Goal: Find specific page/section: Find specific page/section

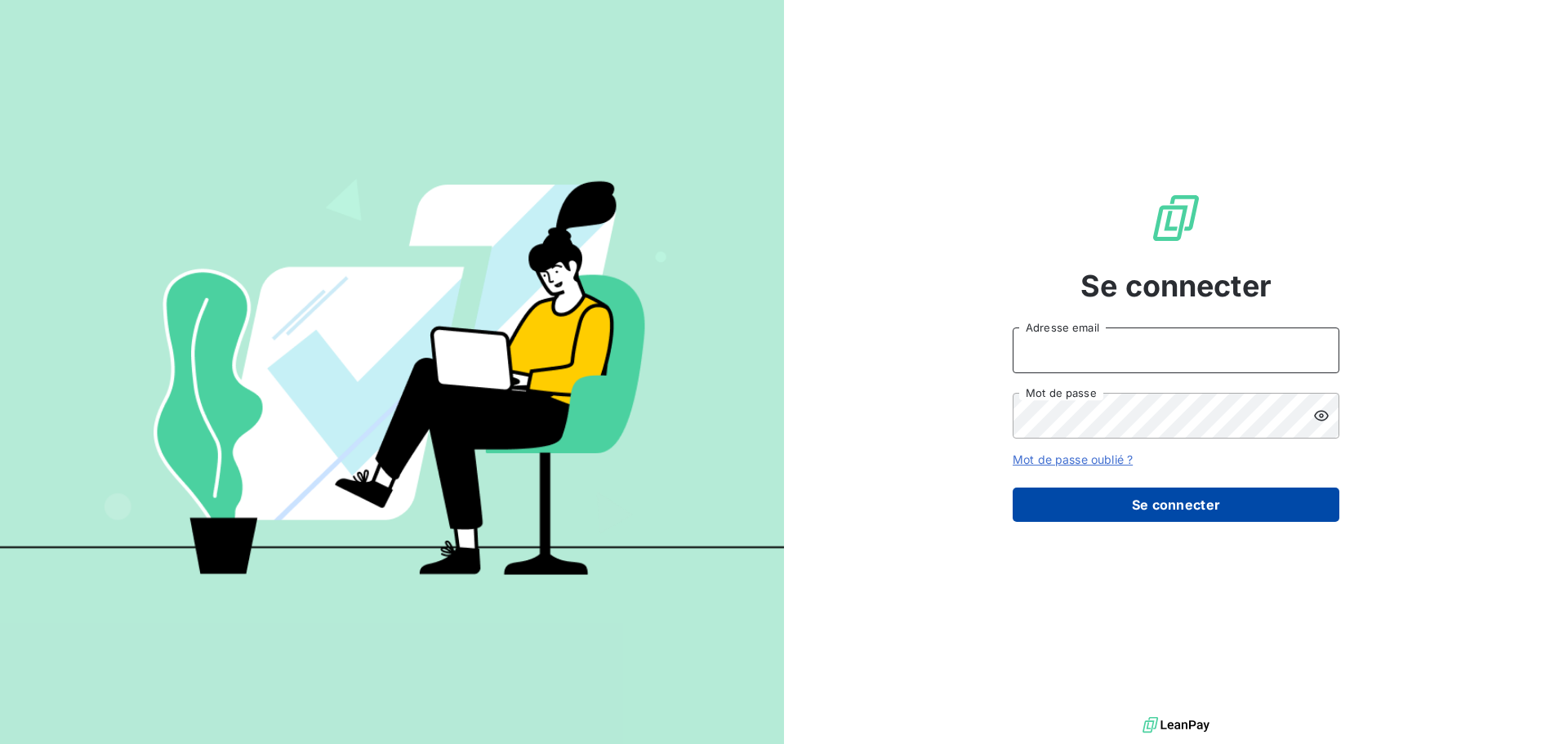
type input "[PERSON_NAME][EMAIL_ADDRESS][DOMAIN_NAME]"
click at [1231, 502] on button "Se connecter" at bounding box center [1176, 504] width 327 height 34
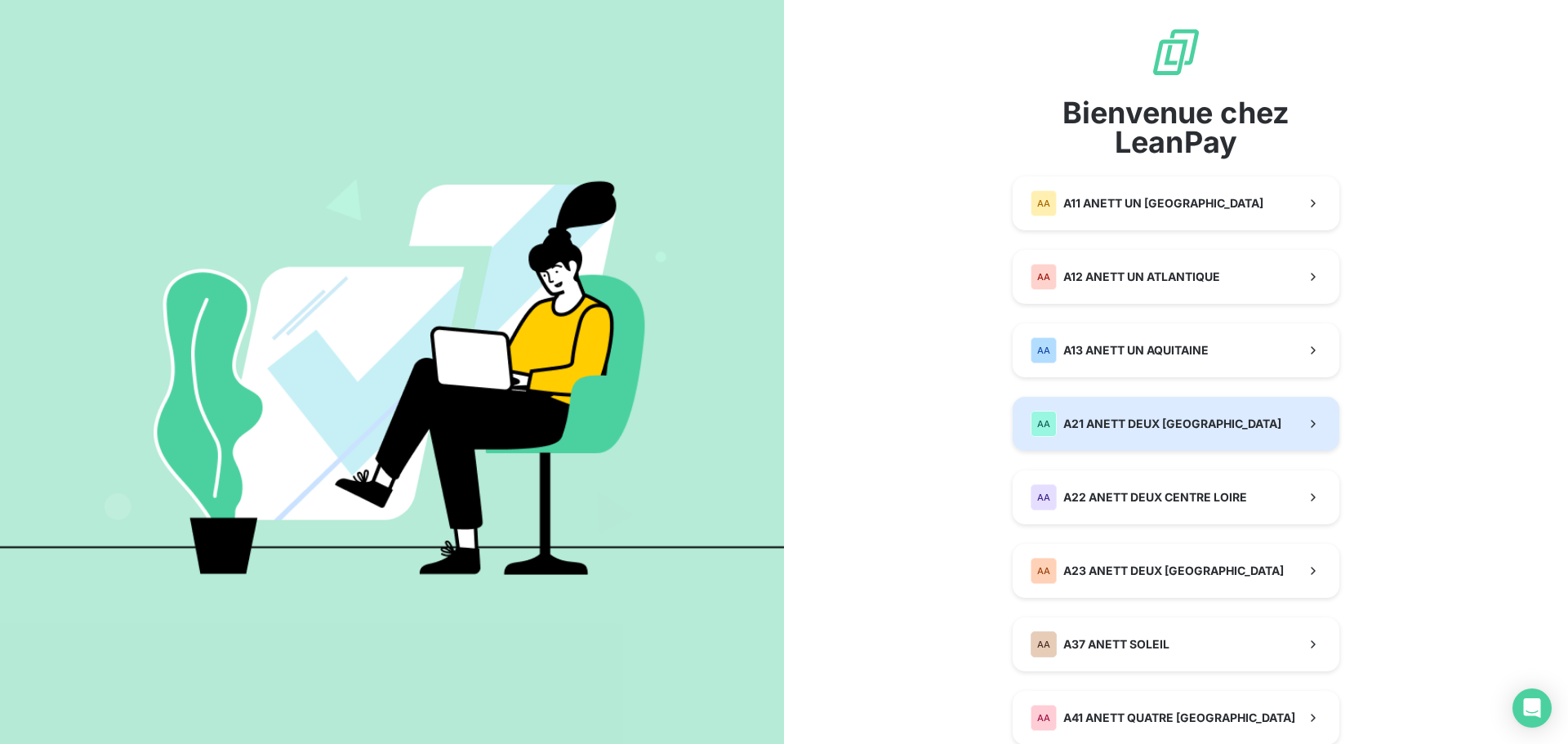
click at [1236, 428] on button "AA A21 ANETT DEUX [GEOGRAPHIC_DATA]" at bounding box center [1176, 424] width 327 height 54
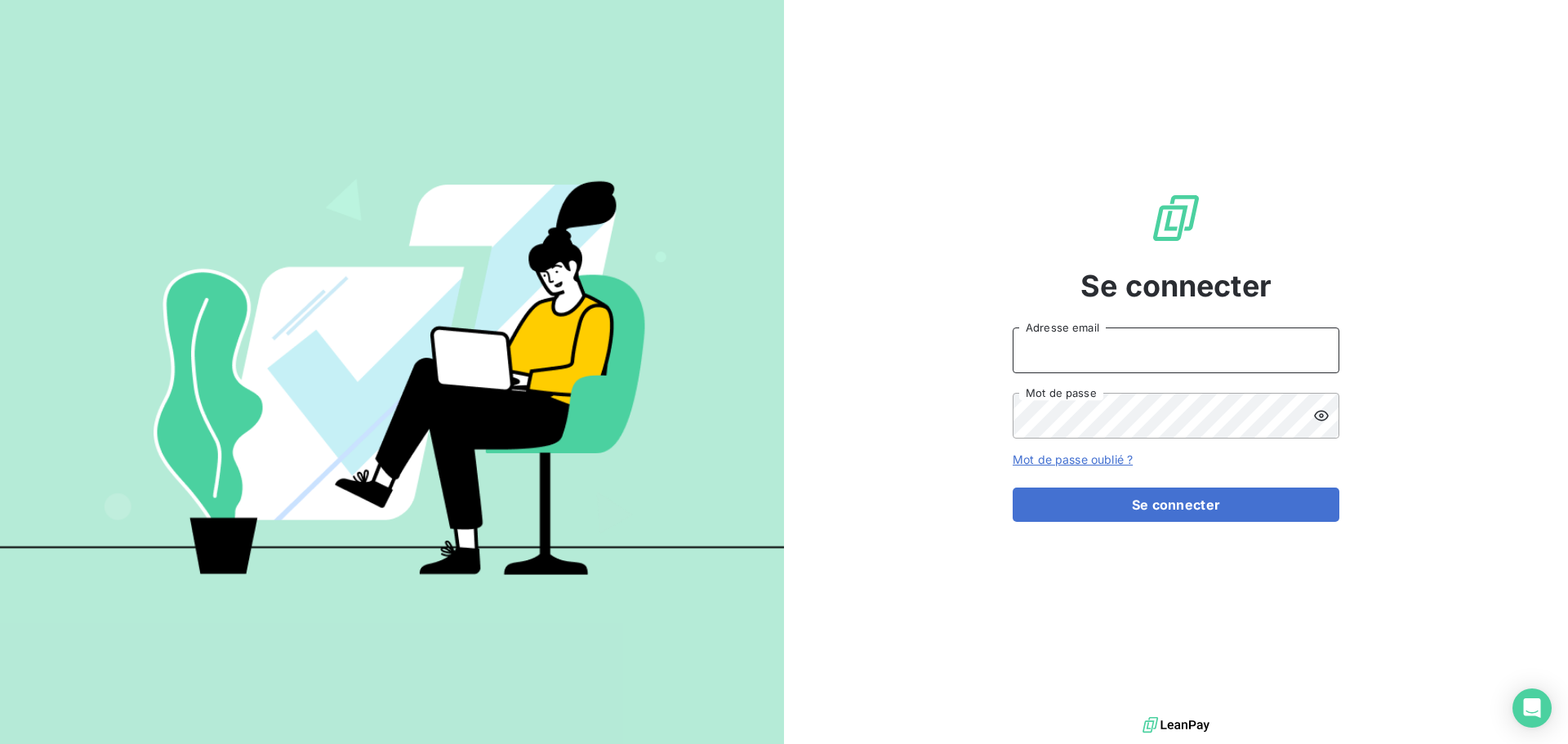
type input "[PERSON_NAME][EMAIL_ADDRESS][DOMAIN_NAME]"
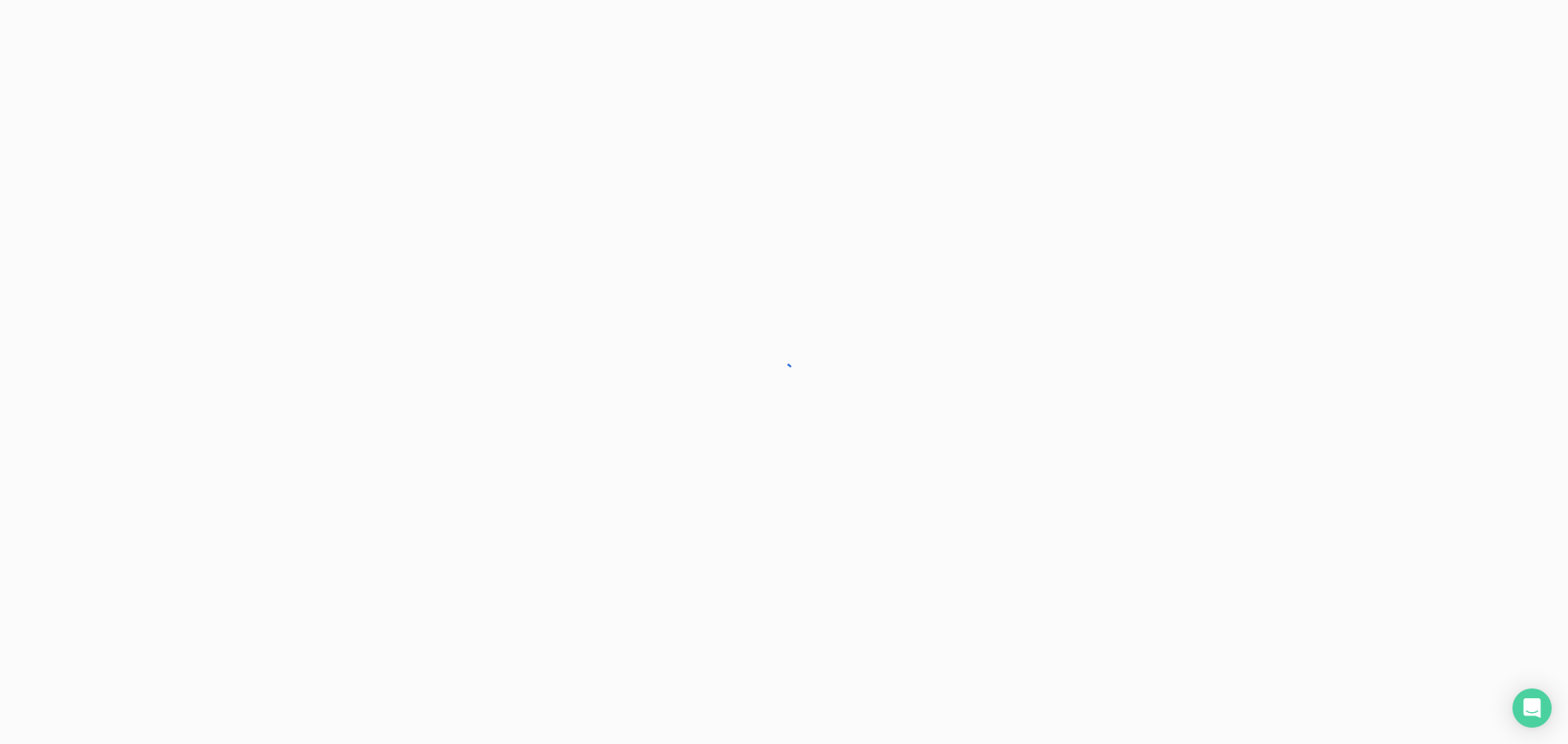
click at [1200, 518] on div at bounding box center [784, 372] width 1568 height 744
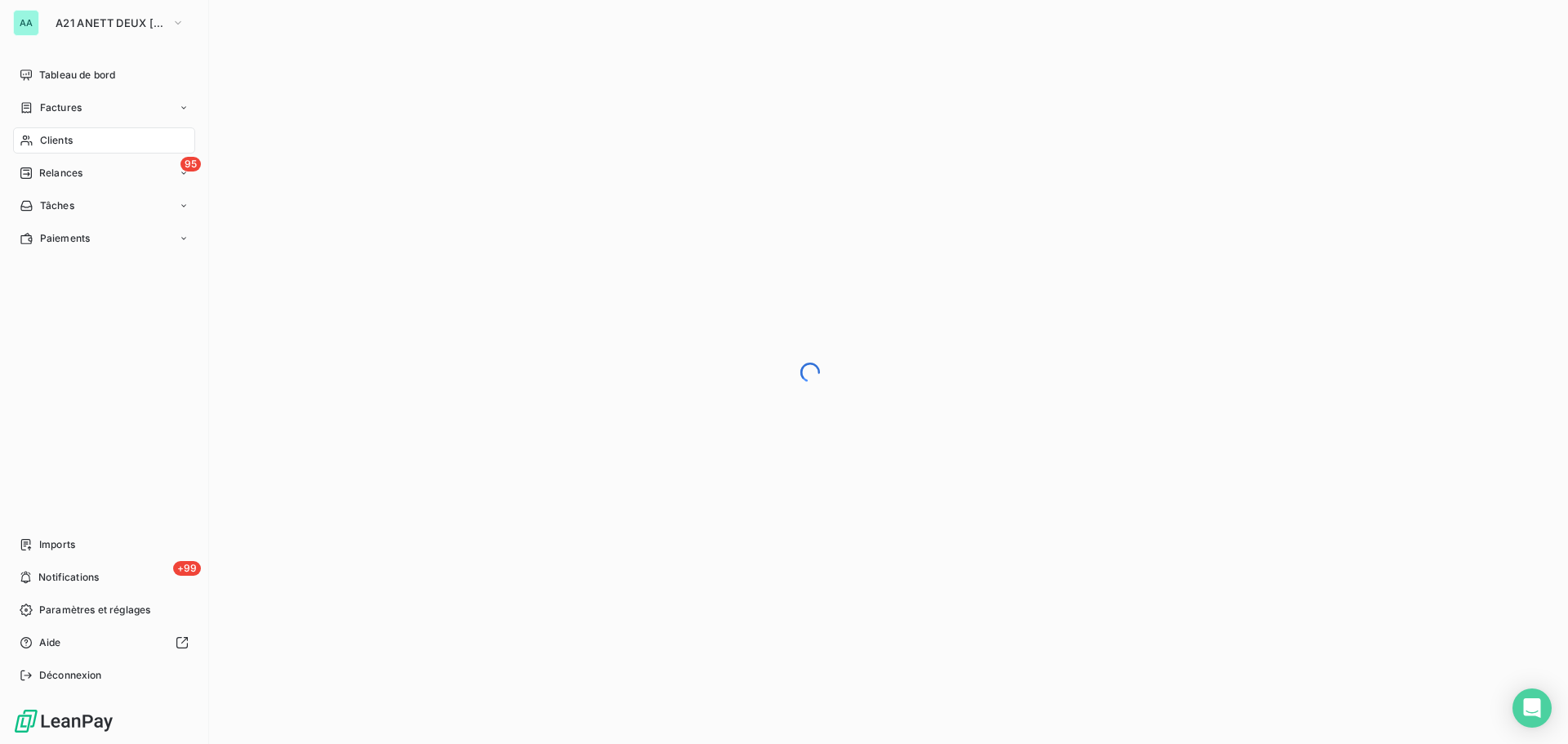
click at [31, 139] on icon at bounding box center [26, 140] width 14 height 13
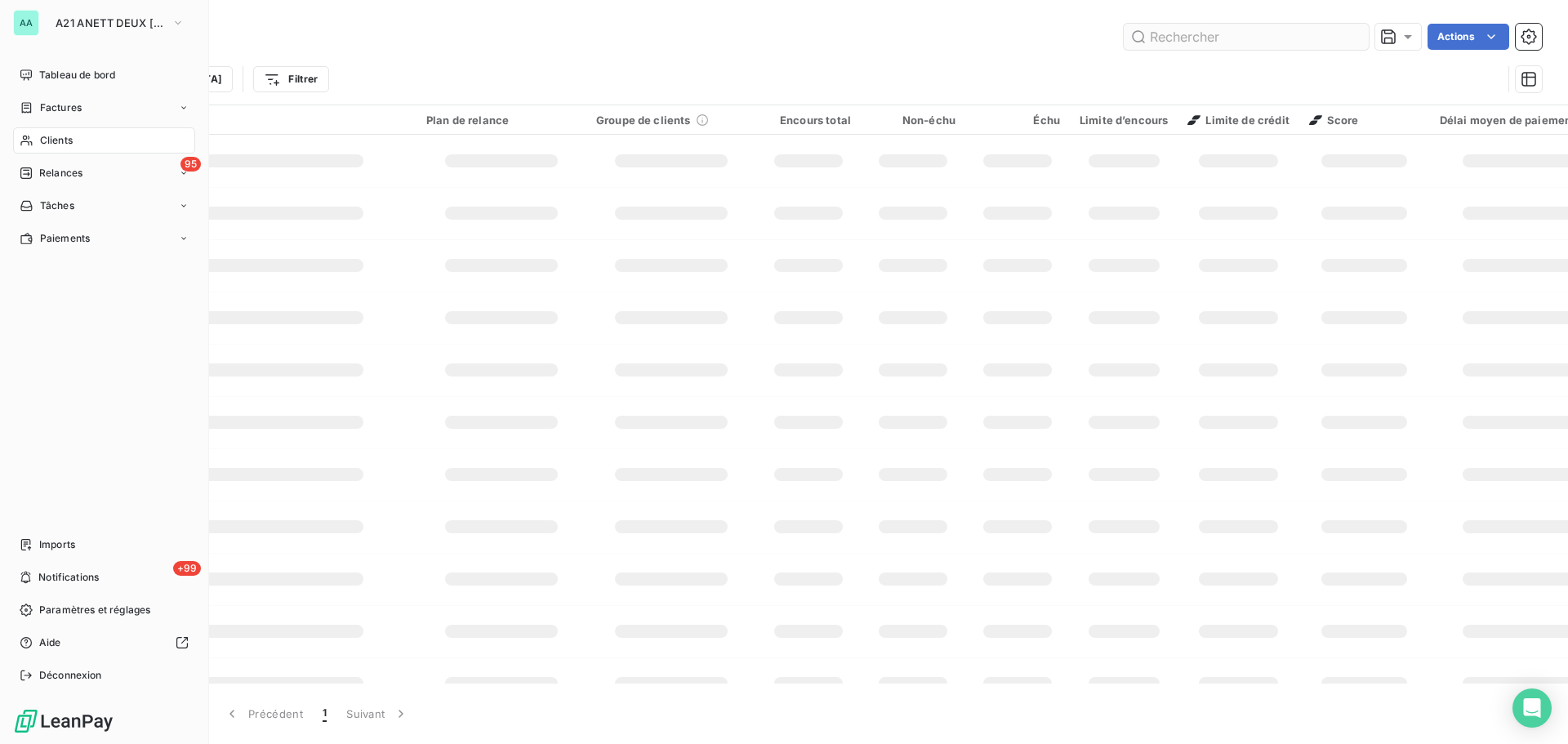
click at [1158, 29] on input "text" at bounding box center [1246, 37] width 245 height 26
click at [1164, 35] on input "text" at bounding box center [1246, 37] width 245 height 26
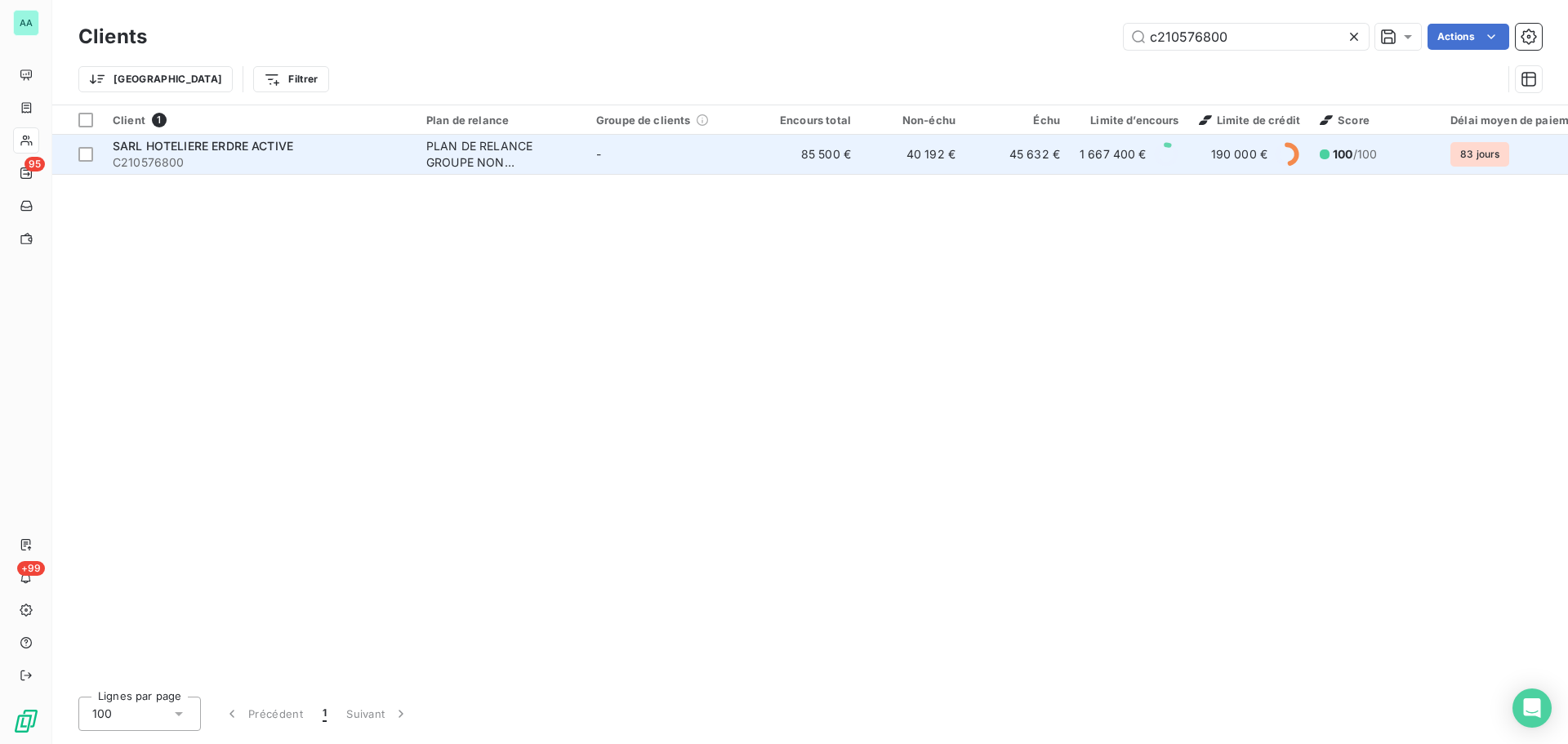
type input "c210576800"
click at [386, 147] on div "SARL HOTELIERE ERDRE ACTIVE" at bounding box center [259, 146] width 294 height 17
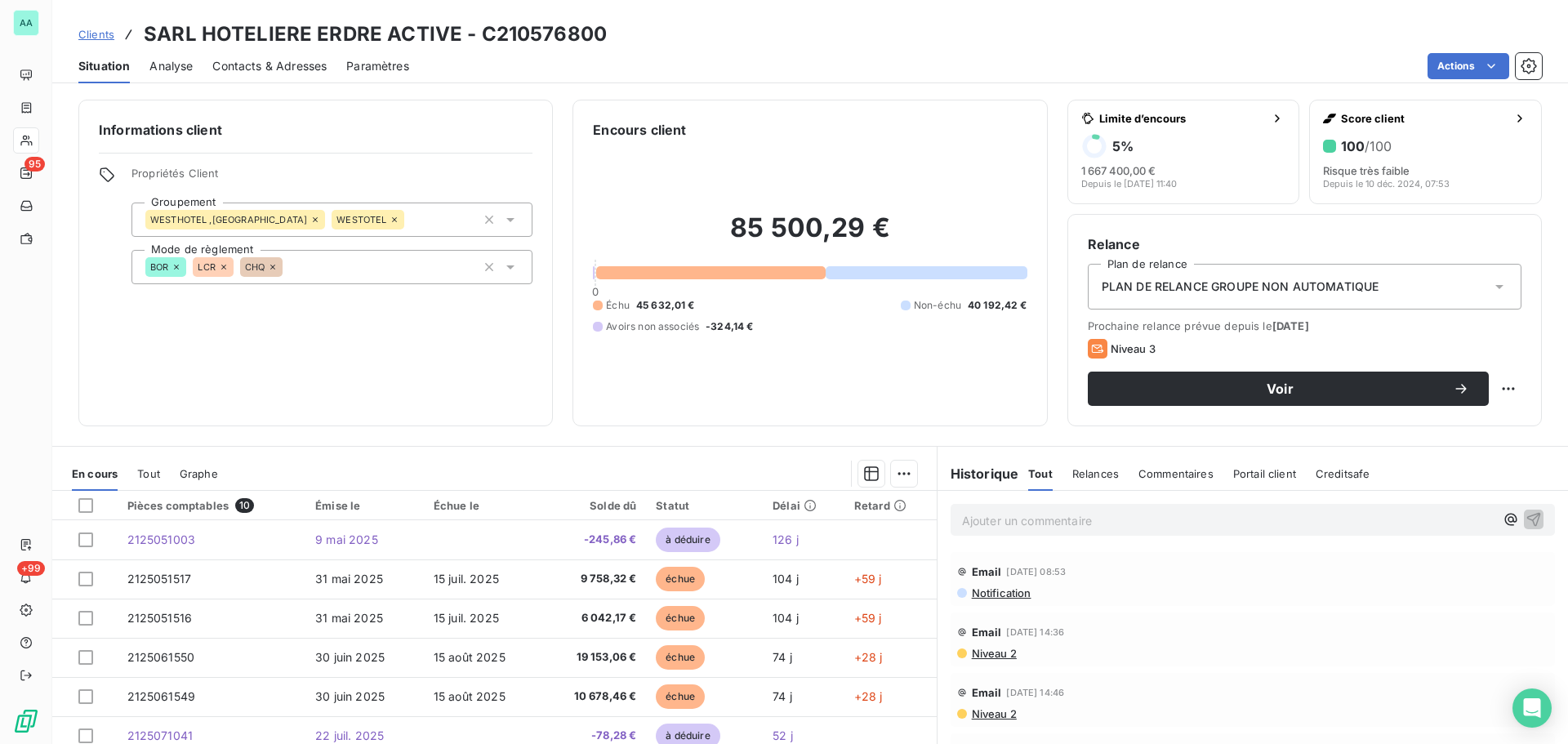
click at [1001, 594] on span "Notification" at bounding box center [1001, 593] width 62 height 13
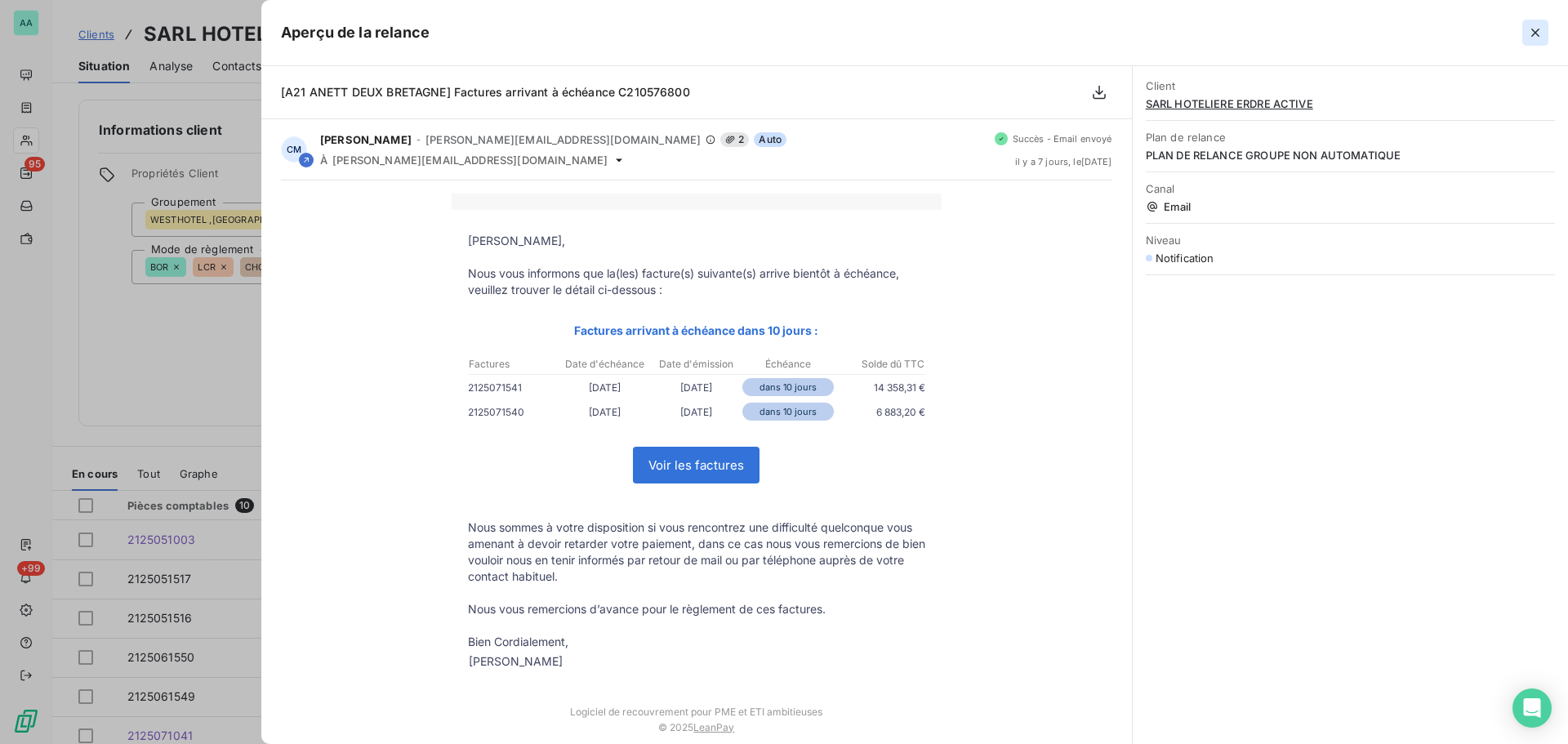
click at [1544, 32] on button "button" at bounding box center [1535, 32] width 26 height 26
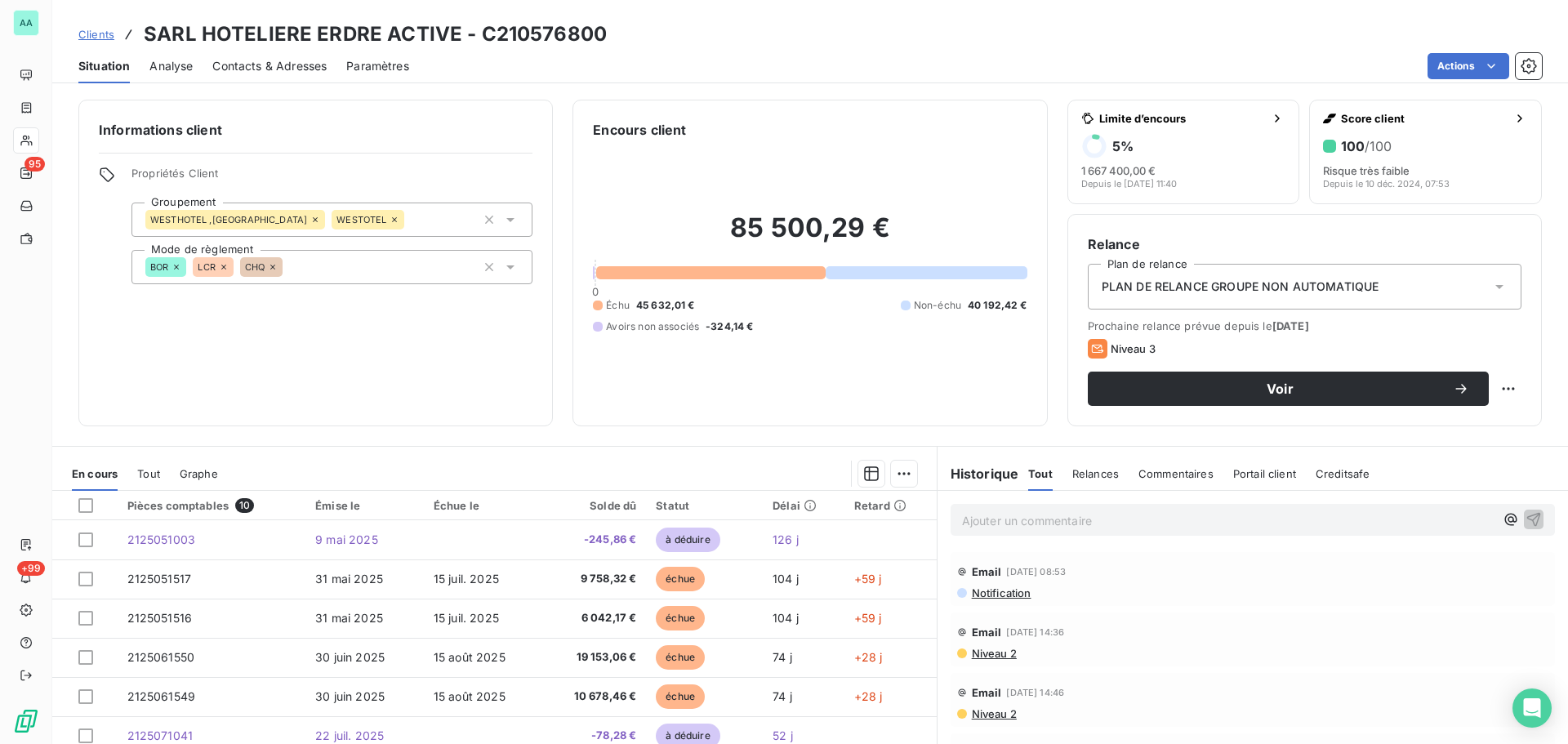
click at [988, 652] on span "Niveau 2" at bounding box center [993, 653] width 47 height 13
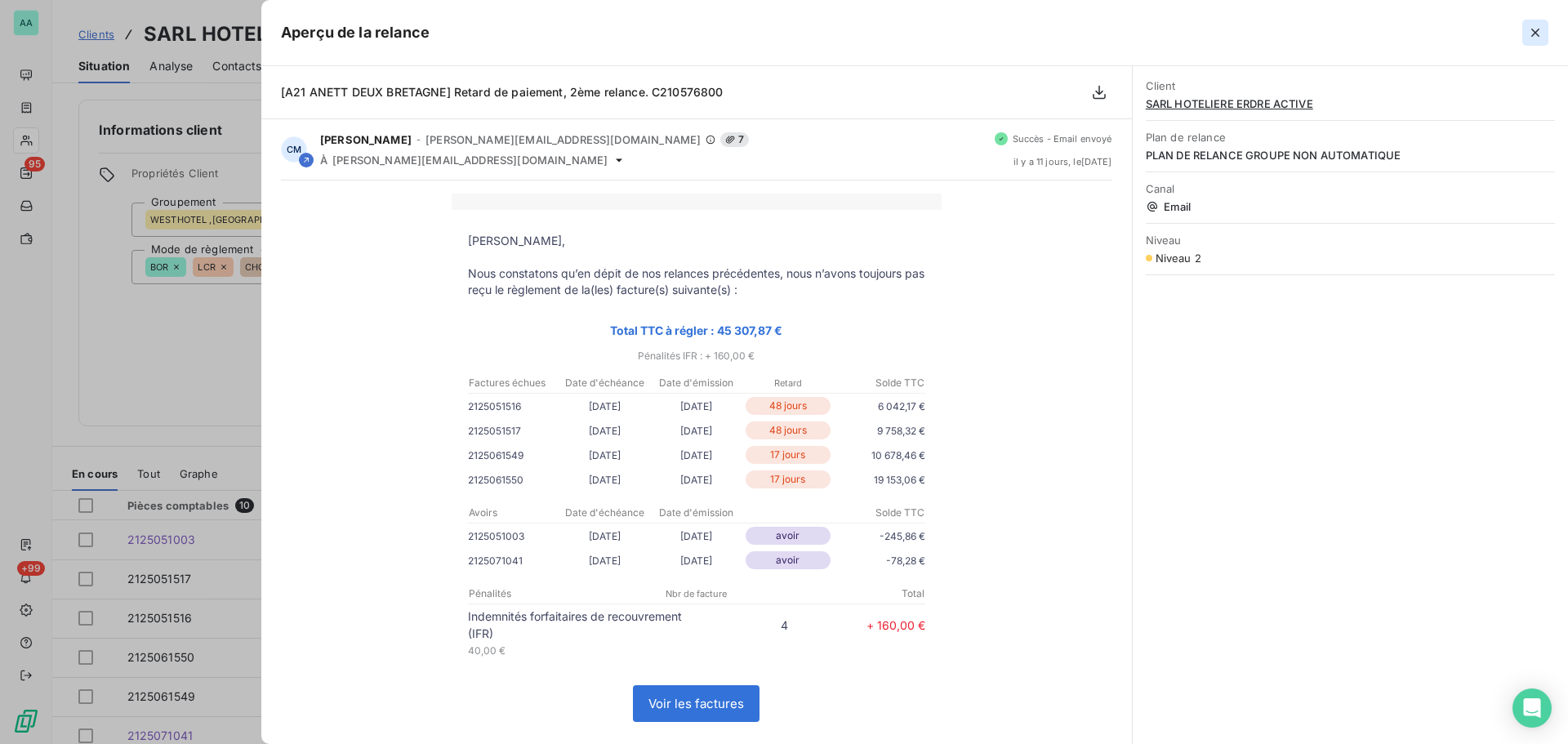
click at [1535, 28] on icon "button" at bounding box center [1535, 33] width 17 height 17
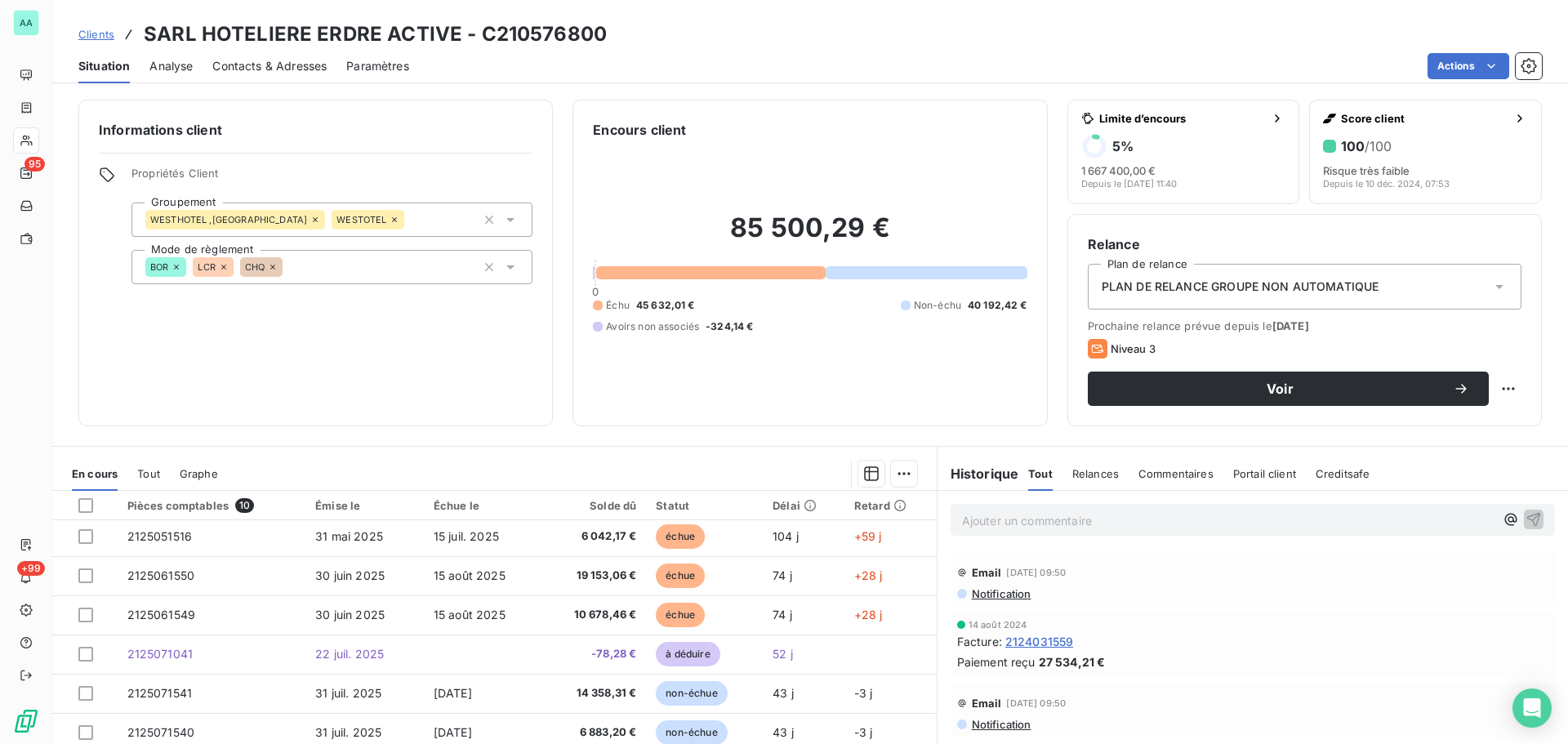
scroll to position [2286, 0]
click at [497, 329] on div "Informations client Propriétés Client Groupement WESTHOTEL ,WESTOTEL WESTOTEL M…" at bounding box center [315, 262] width 474 height 327
